Goal: Task Accomplishment & Management: Manage account settings

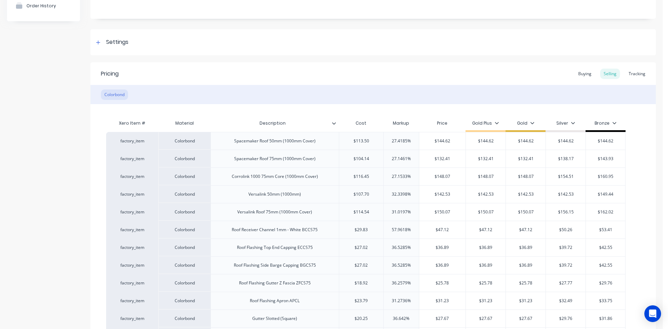
scroll to position [70, 0]
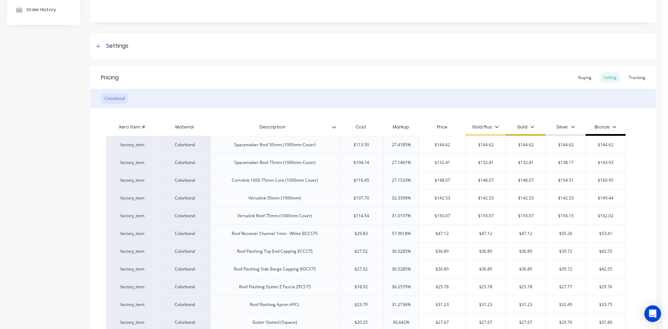
type textarea "x"
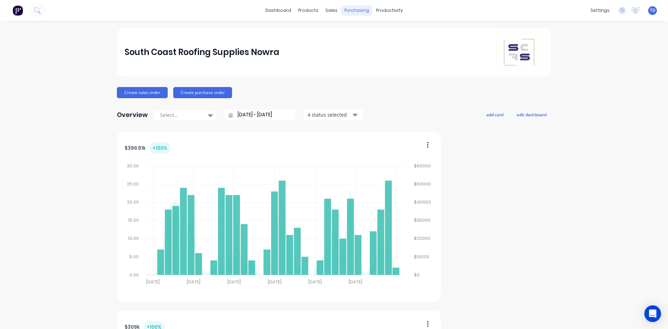
click at [354, 13] on div "purchasing" at bounding box center [357, 10] width 32 height 10
click at [360, 36] on div "Purchase Orders" at bounding box center [376, 33] width 37 height 6
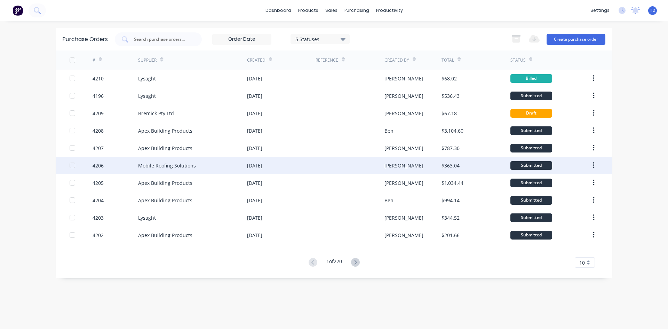
click at [214, 161] on div "Mobile Roofing Solutions" at bounding box center [192, 165] width 109 height 17
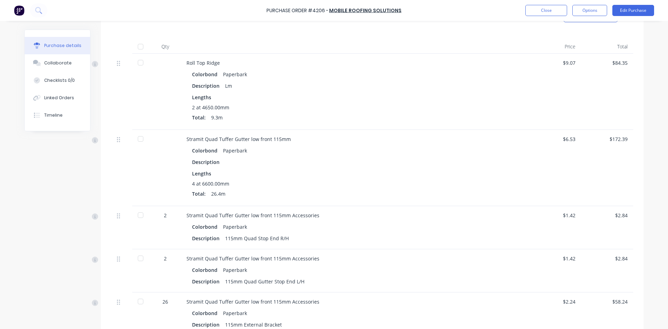
scroll to position [174, 0]
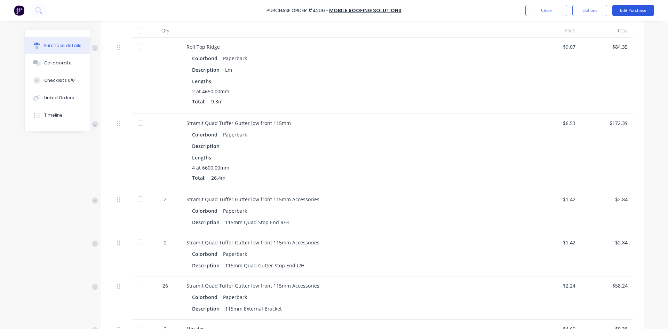
click at [645, 10] on button "Edit Purchase" at bounding box center [634, 10] width 42 height 11
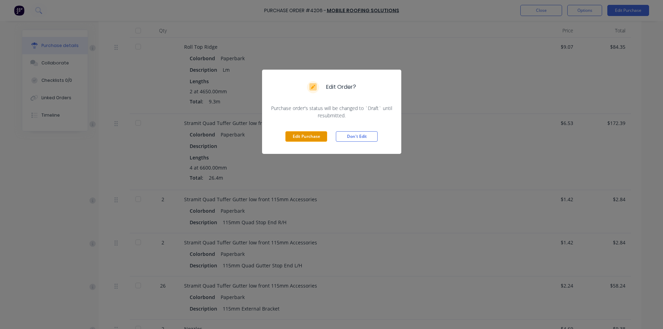
click at [314, 133] on button "Edit Purchase" at bounding box center [306, 136] width 42 height 10
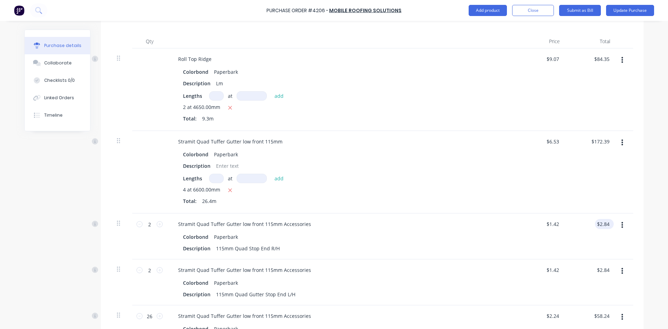
scroll to position [185, 0]
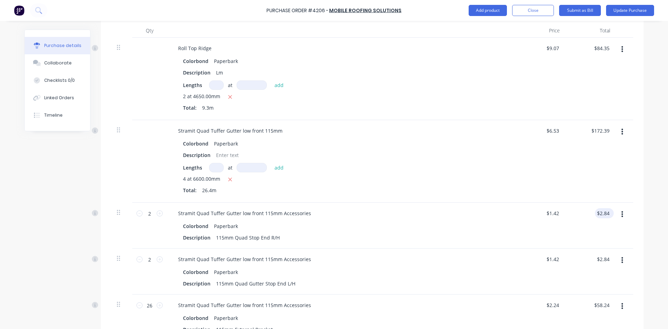
click at [609, 213] on div "$2.84 $2.84" at bounding box center [604, 213] width 19 height 10
click at [608, 213] on input "2.84" at bounding box center [604, 213] width 13 height 10
type input "2.82"
type input "$1.41"
type input "$2.82"
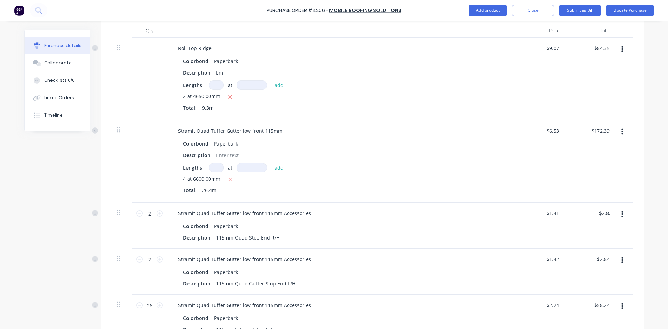
click at [614, 259] on button "button" at bounding box center [622, 260] width 16 height 13
click at [607, 261] on input "2.84" at bounding box center [603, 259] width 16 height 10
type input "2.82"
type input "$1.41"
type input "$2.82"
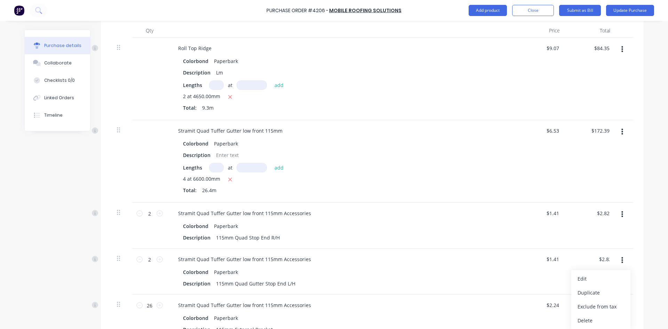
click at [517, 258] on div "$1.41 $1.42" at bounding box center [540, 272] width 50 height 46
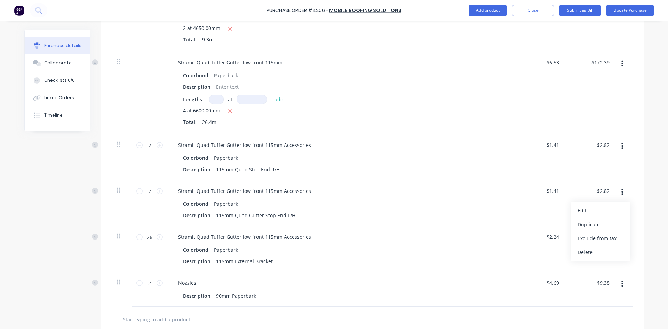
scroll to position [254, 0]
click at [547, 307] on div at bounding box center [372, 317] width 522 height 25
click at [608, 234] on input "58.24" at bounding box center [601, 235] width 19 height 10
drag, startPoint x: 608, startPoint y: 234, endPoint x: 589, endPoint y: 235, distance: 19.5
click at [589, 235] on div "58.24 58.24" at bounding box center [591, 248] width 50 height 46
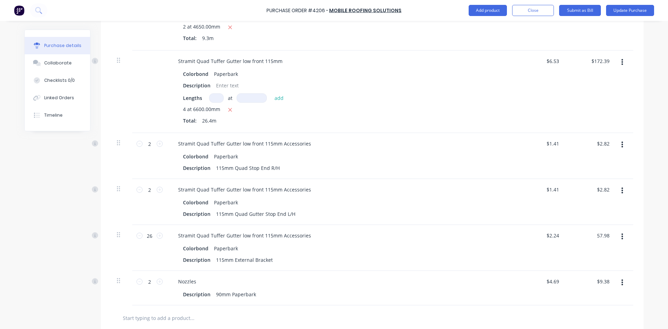
type input "57.98"
type input "$2.23"
type input "$57.98"
click at [494, 252] on div "Colorbond Paperbark" at bounding box center [341, 248] width 316 height 10
click at [608, 282] on input "9.38" at bounding box center [603, 281] width 16 height 10
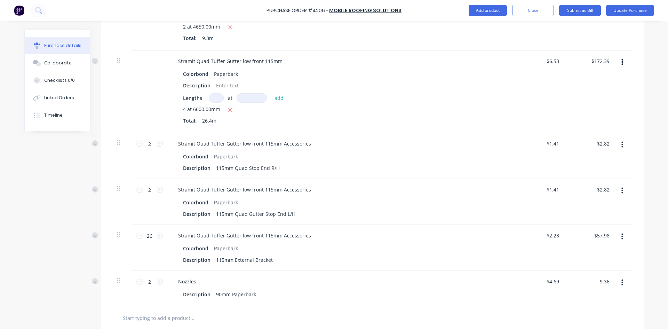
type input "9.36"
type input "$4.68"
type input "$9.36"
click at [573, 288] on div "$9.36 9.36" at bounding box center [591, 288] width 50 height 34
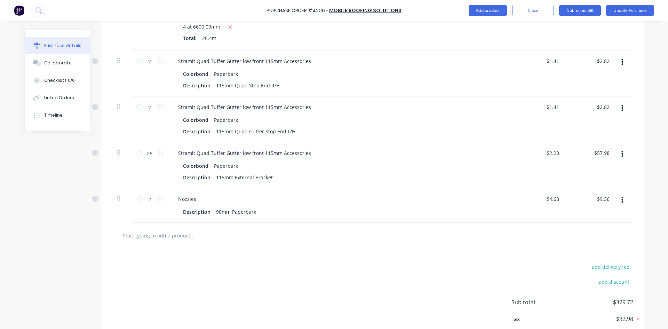
scroll to position [343, 0]
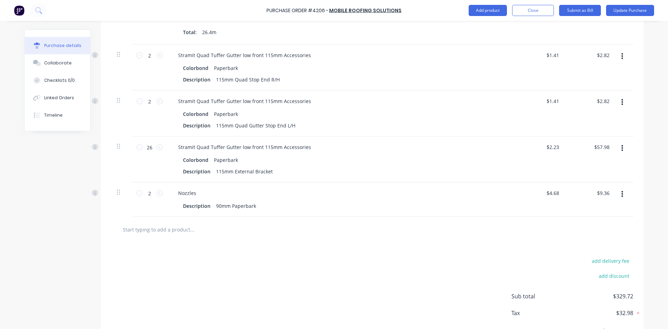
click at [176, 228] on input "text" at bounding box center [192, 229] width 139 height 14
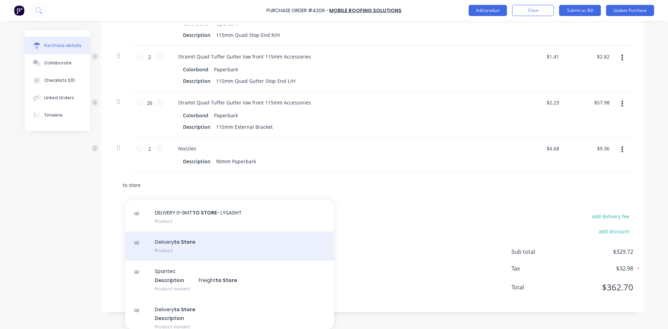
scroll to position [70, 0]
type input "to store"
click at [171, 243] on div "Delivery to Store Product" at bounding box center [229, 243] width 209 height 29
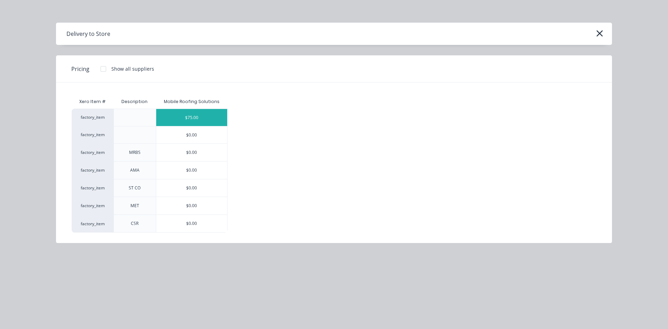
click at [217, 120] on div "$75.00" at bounding box center [191, 117] width 71 height 17
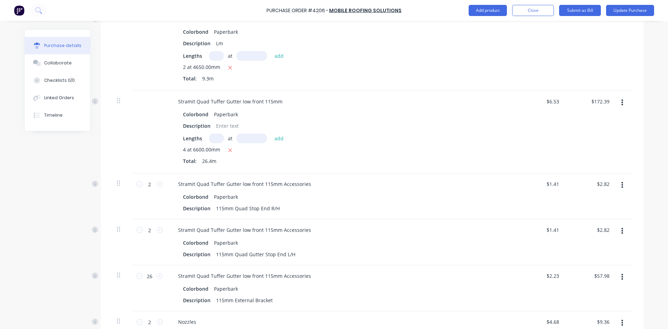
scroll to position [213, 0]
click at [621, 13] on button "Update Purchase" at bounding box center [630, 10] width 48 height 11
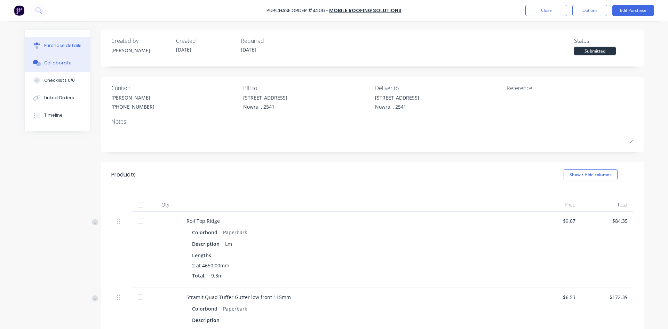
click at [63, 62] on div "Collaborate" at bounding box center [57, 63] width 27 height 6
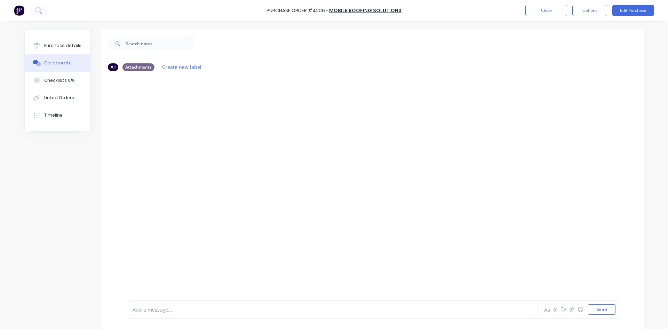
click at [350, 193] on div at bounding box center [372, 189] width 543 height 224
drag, startPoint x: 350, startPoint y: 193, endPoint x: 324, endPoint y: 178, distance: 29.6
click at [324, 178] on div at bounding box center [372, 189] width 543 height 224
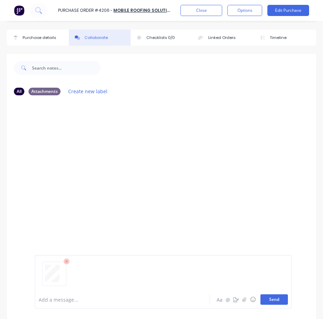
click at [269, 302] on button "Send" at bounding box center [274, 299] width 27 height 10
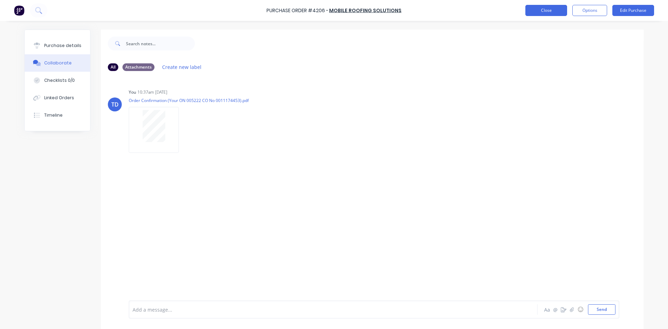
click at [546, 12] on button "Close" at bounding box center [547, 10] width 42 height 11
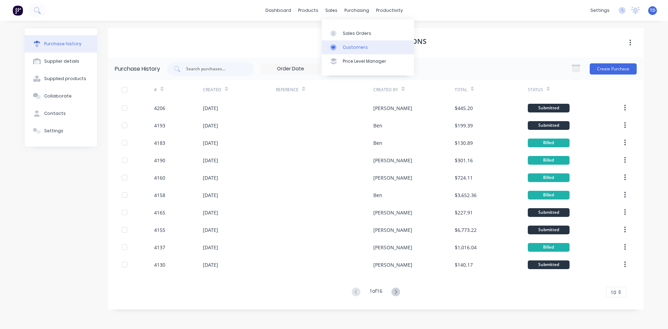
click at [349, 48] on div "Customers" at bounding box center [355, 47] width 25 height 6
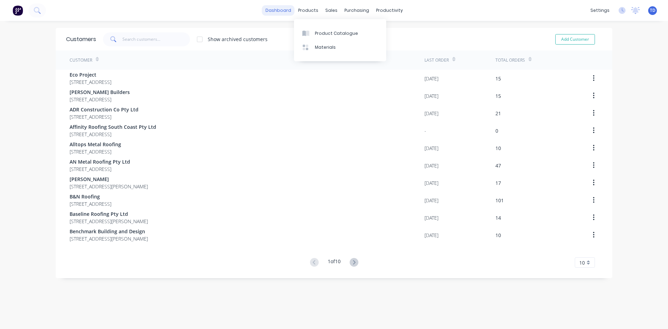
click at [284, 11] on link "dashboard" at bounding box center [278, 10] width 33 height 10
